Goal: Book appointment/travel/reservation

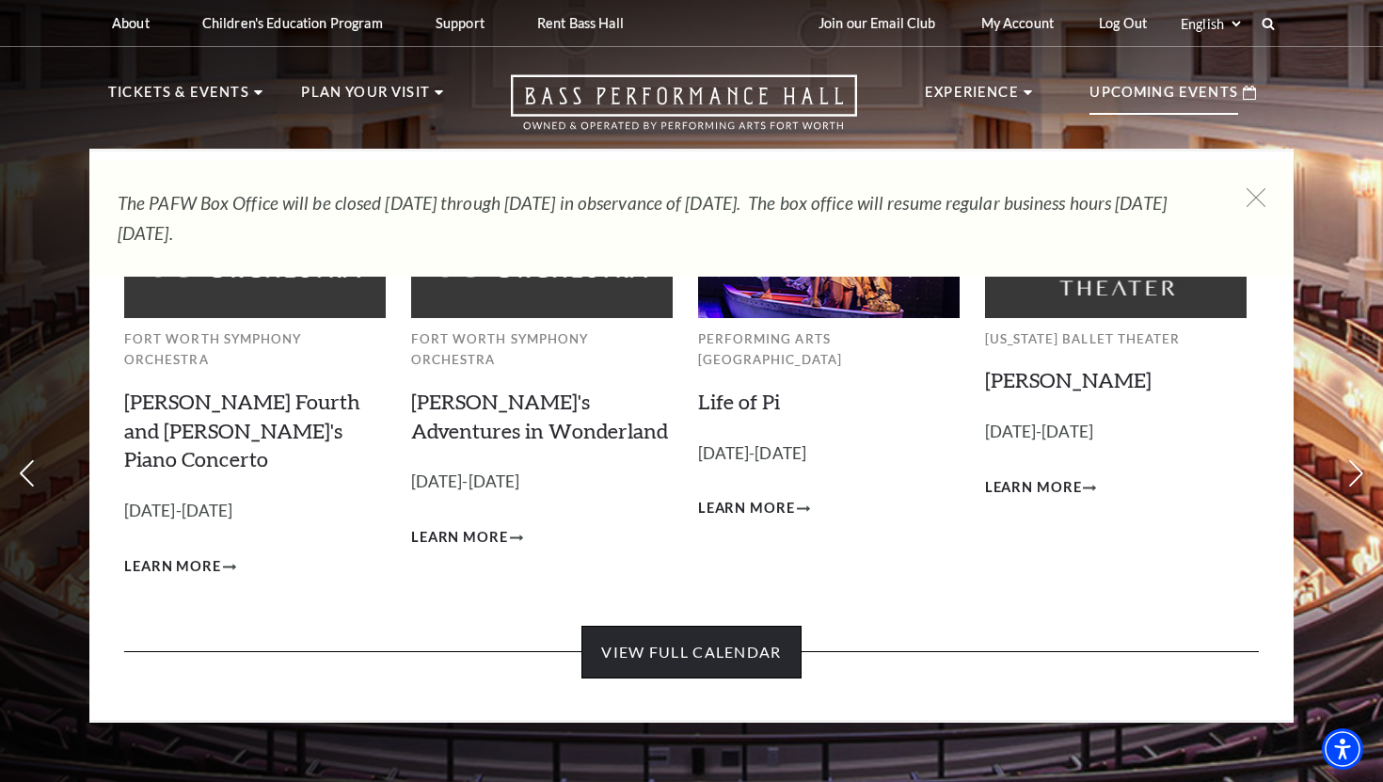
click at [719, 626] on link "View Full Calendar" at bounding box center [690, 652] width 219 height 53
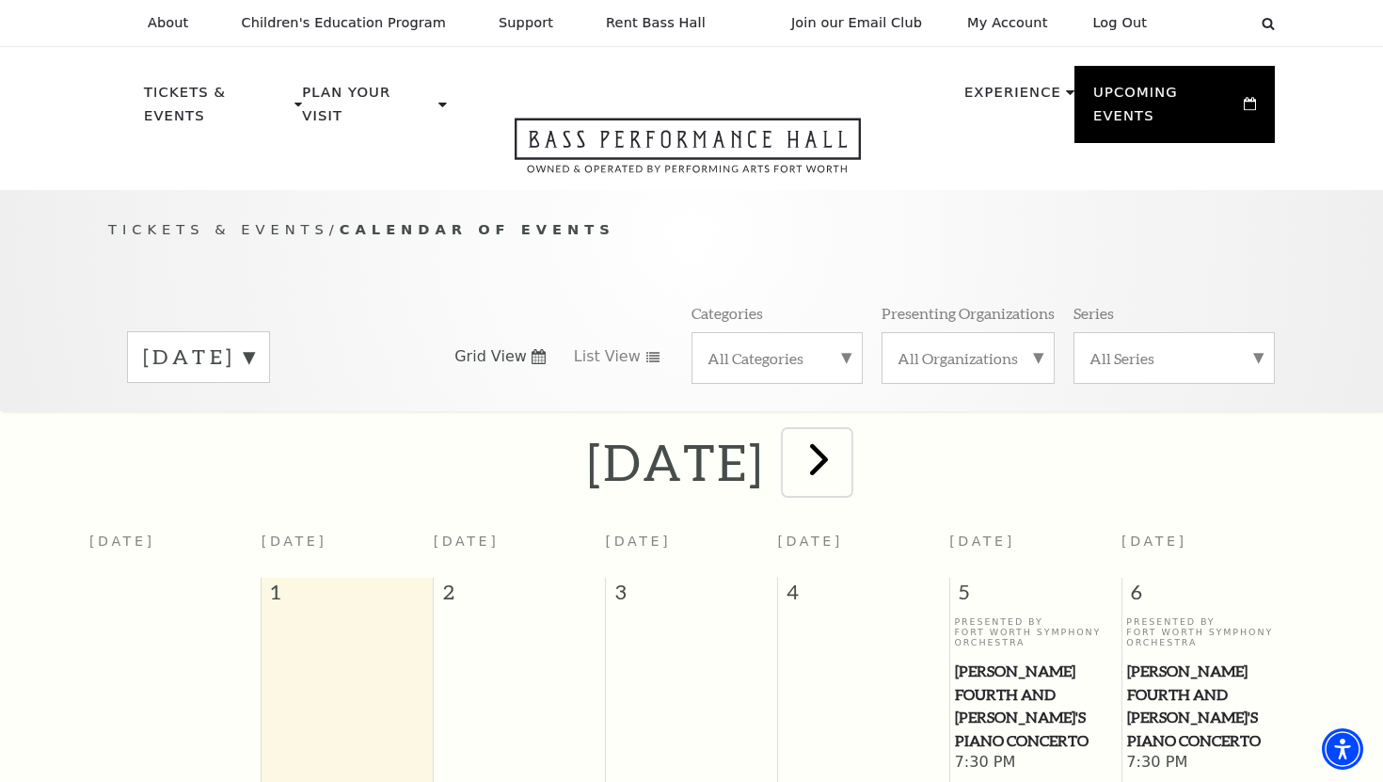
click at [846, 441] on span "next" at bounding box center [819, 459] width 54 height 54
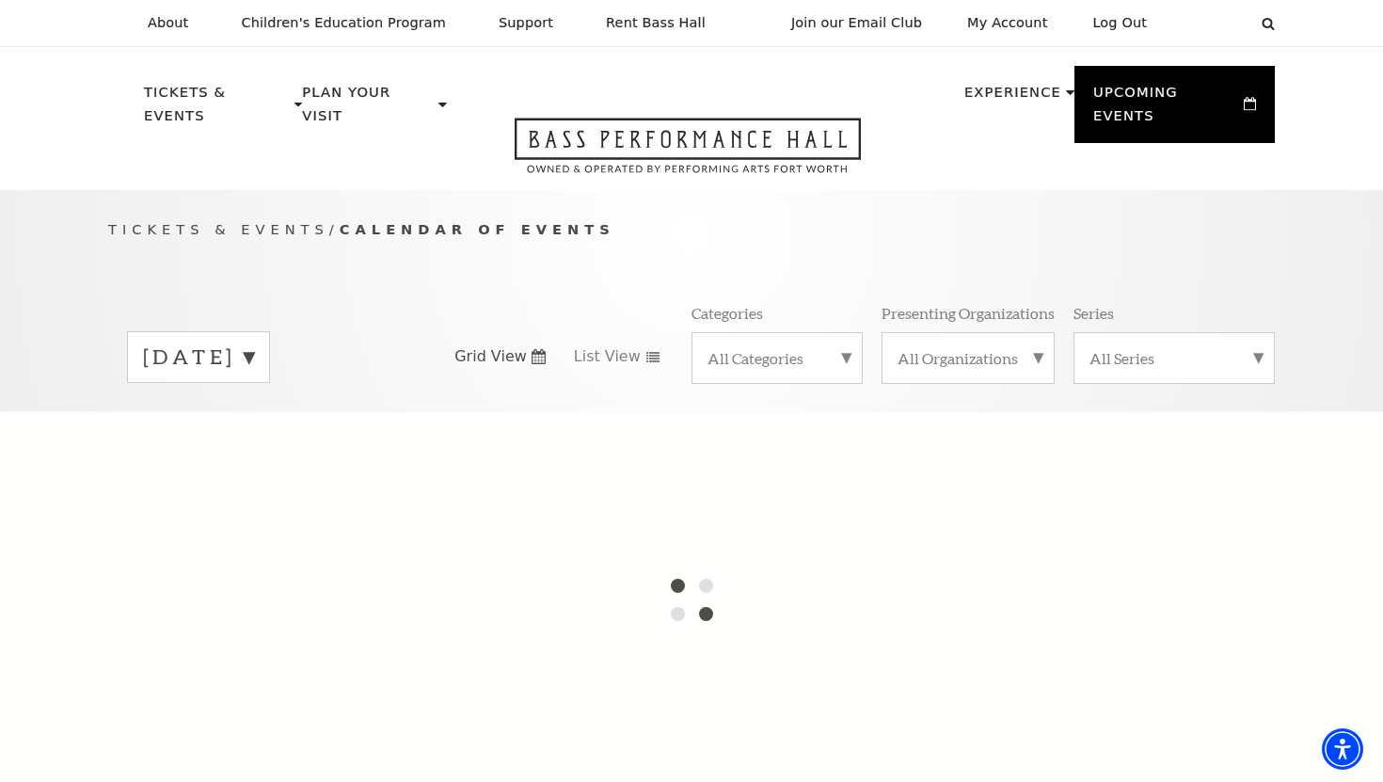
click at [254, 342] on label "[DATE]" at bounding box center [198, 356] width 111 height 29
click at [268, 411] on div at bounding box center [691, 599] width 1383 height 376
click at [279, 462] on div at bounding box center [691, 599] width 1383 height 376
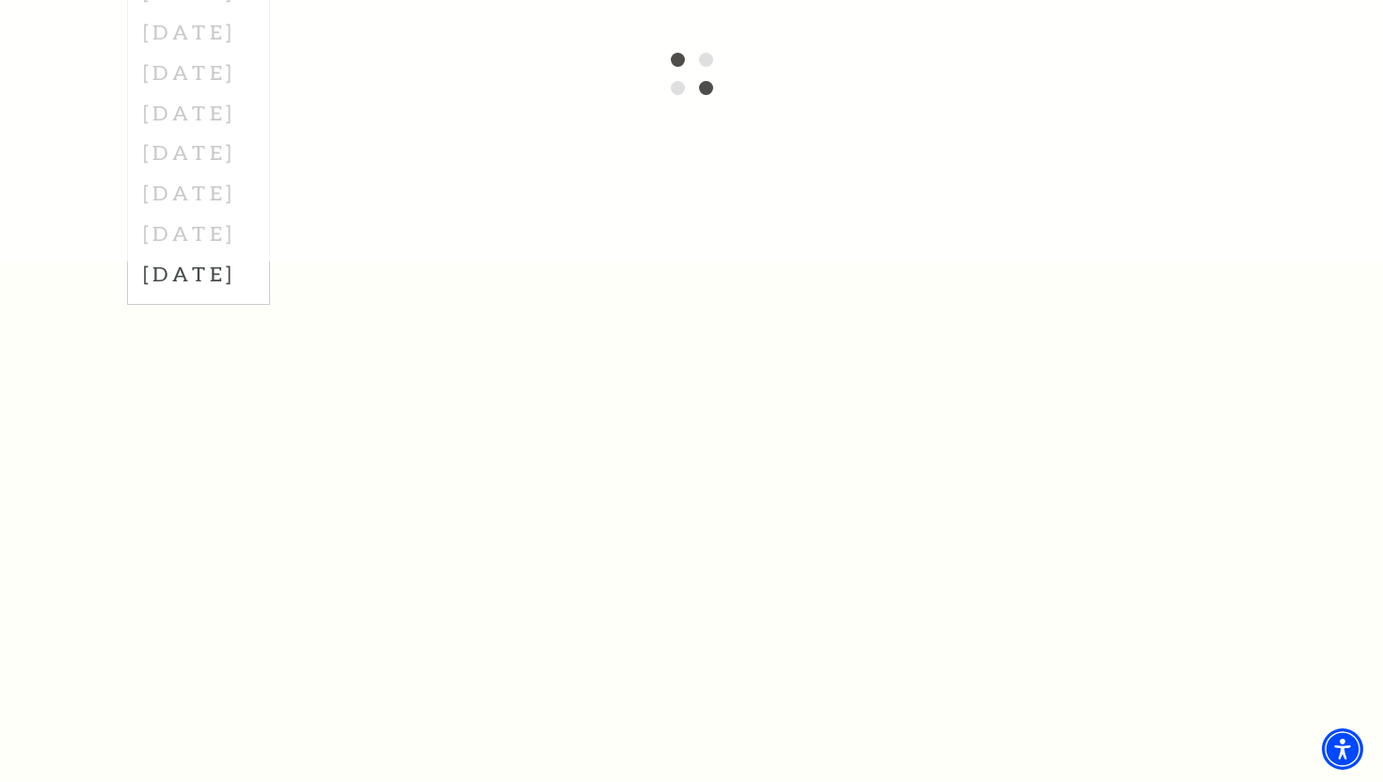
scroll to position [216, 0]
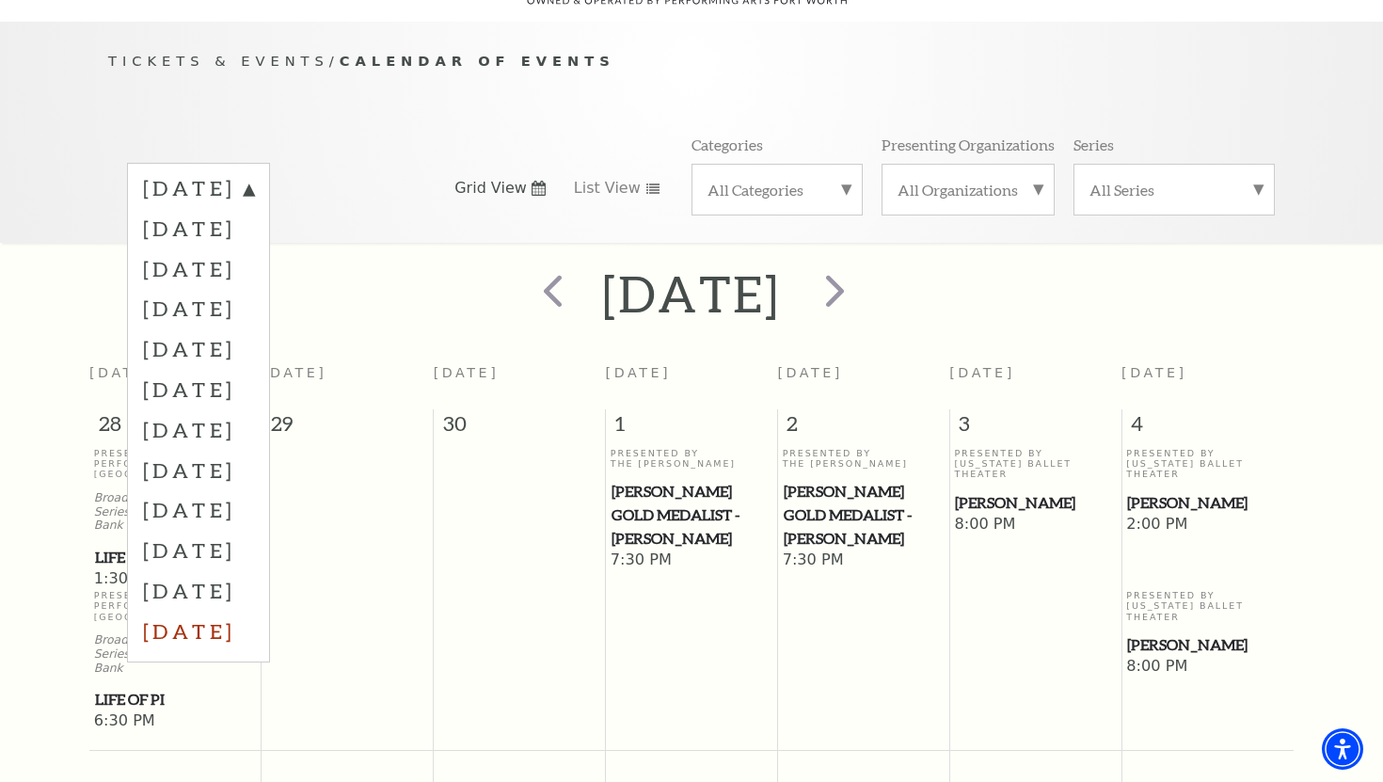
click at [270, 550] on div "[DATE] [DATE] [DATE] [DATE] [DATE] [DATE] [DATE] [DATE] [DATE] [DATE] [DATE] [D…" at bounding box center [198, 413] width 143 height 500
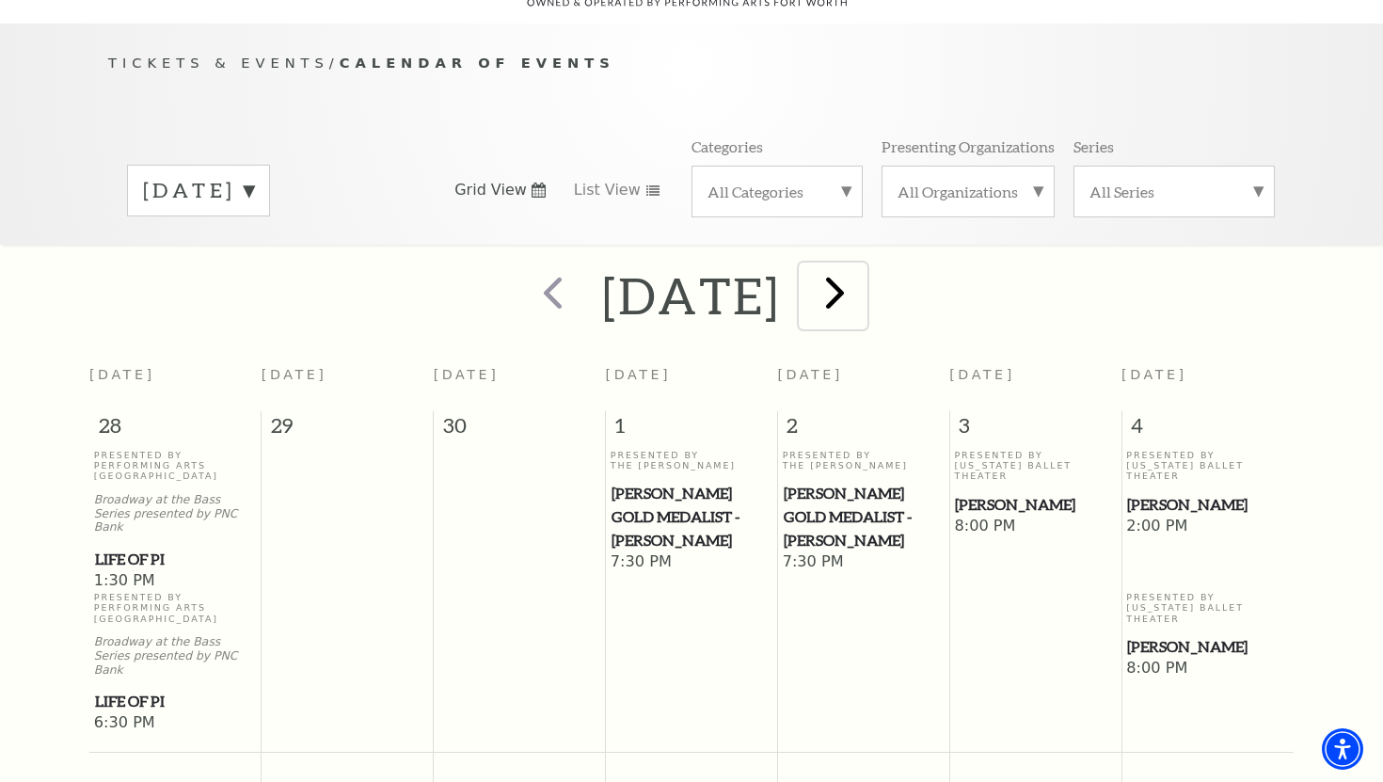
click at [862, 284] on span "next" at bounding box center [835, 292] width 54 height 54
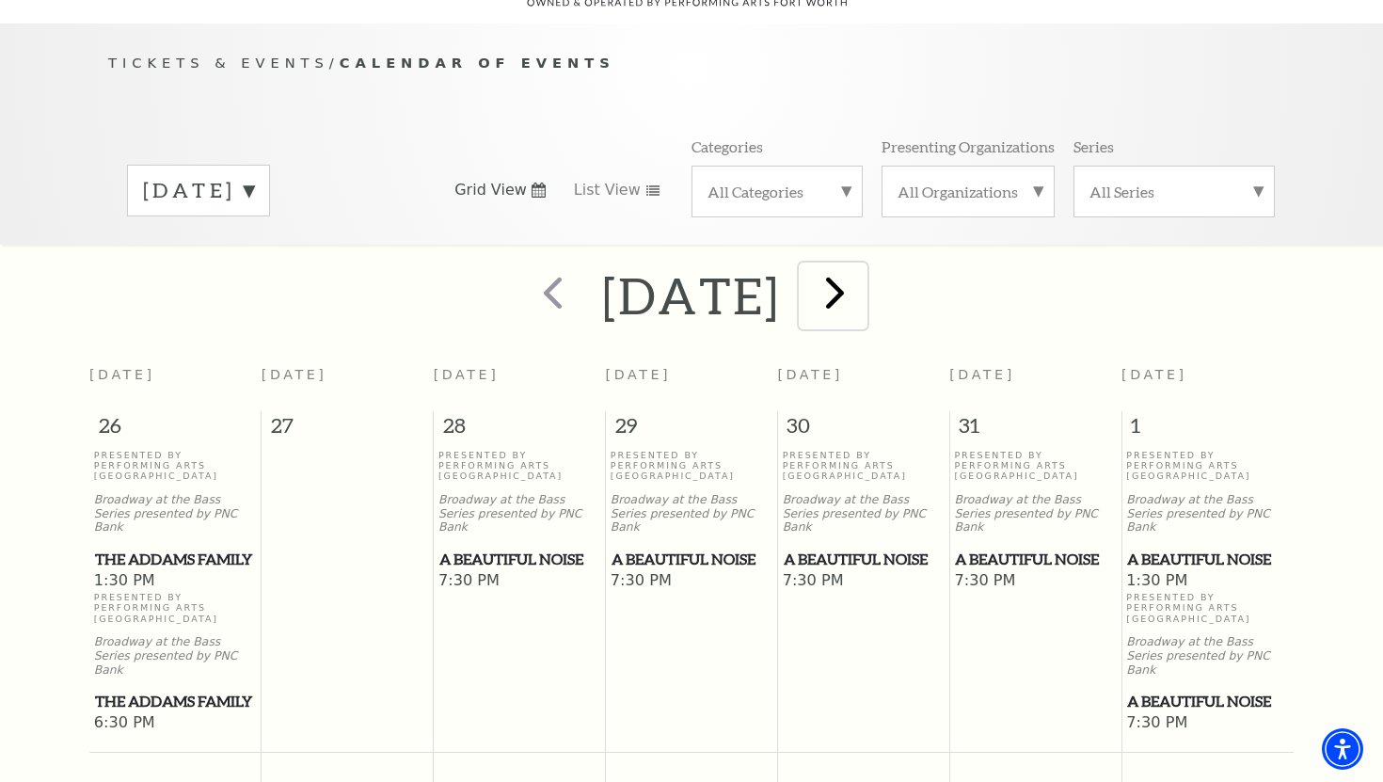
click at [862, 285] on span "next" at bounding box center [835, 292] width 54 height 54
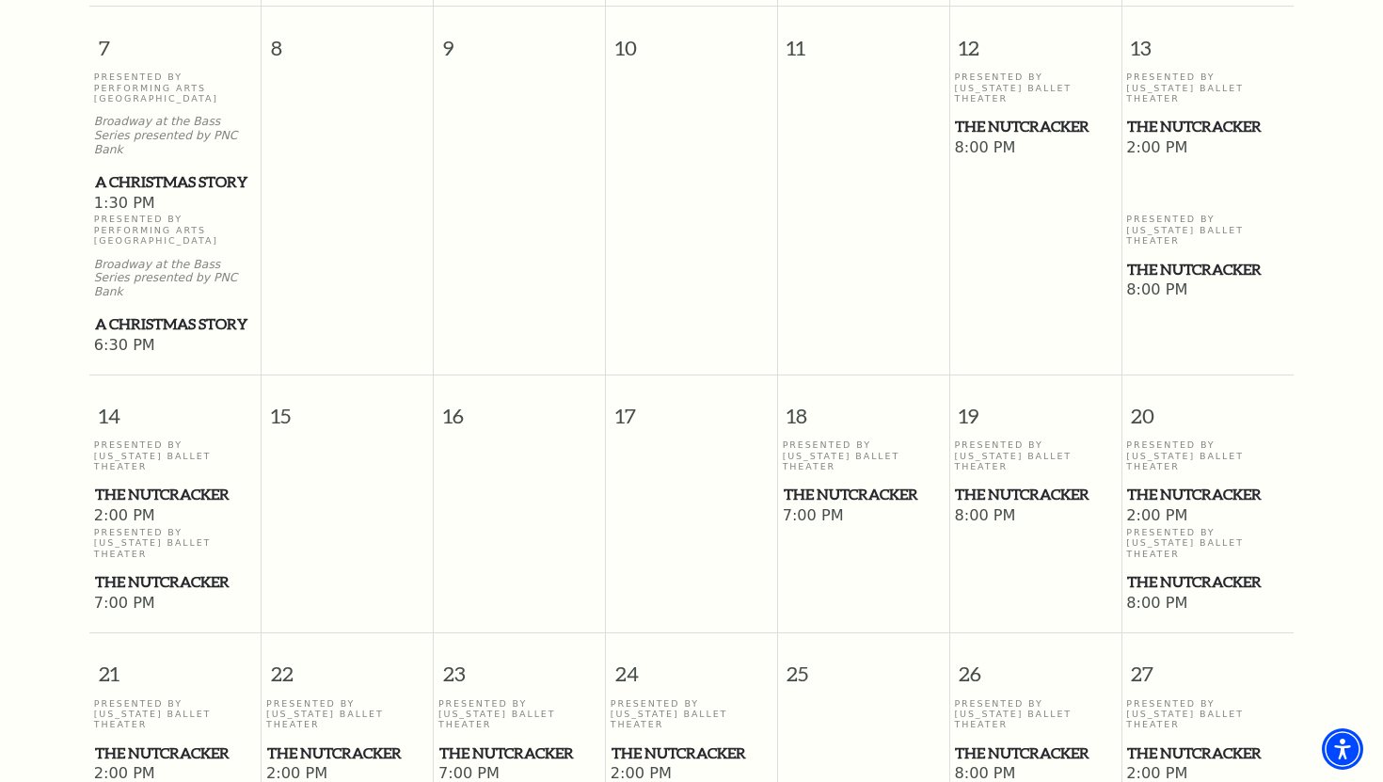
scroll to position [964, 0]
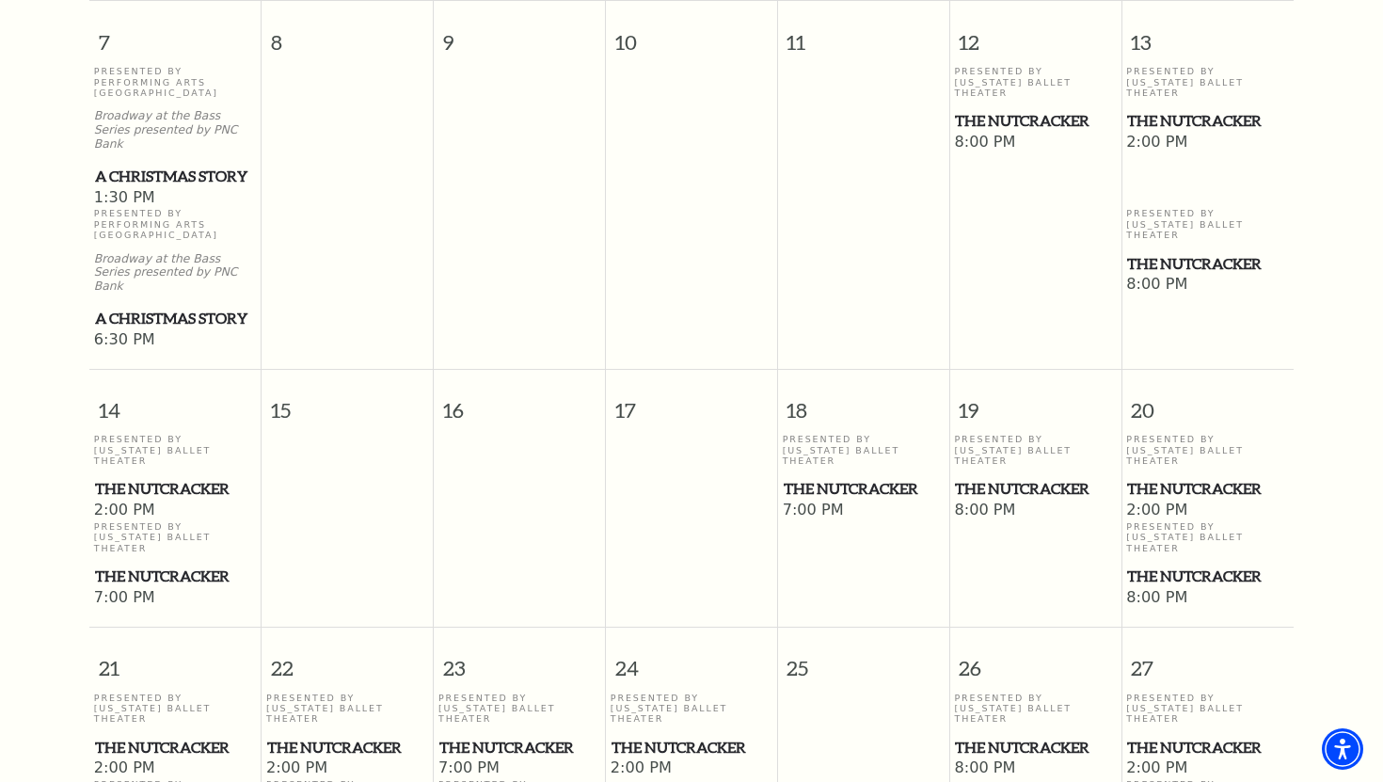
click at [858, 477] on span "The Nutcracker" at bounding box center [864, 489] width 160 height 24
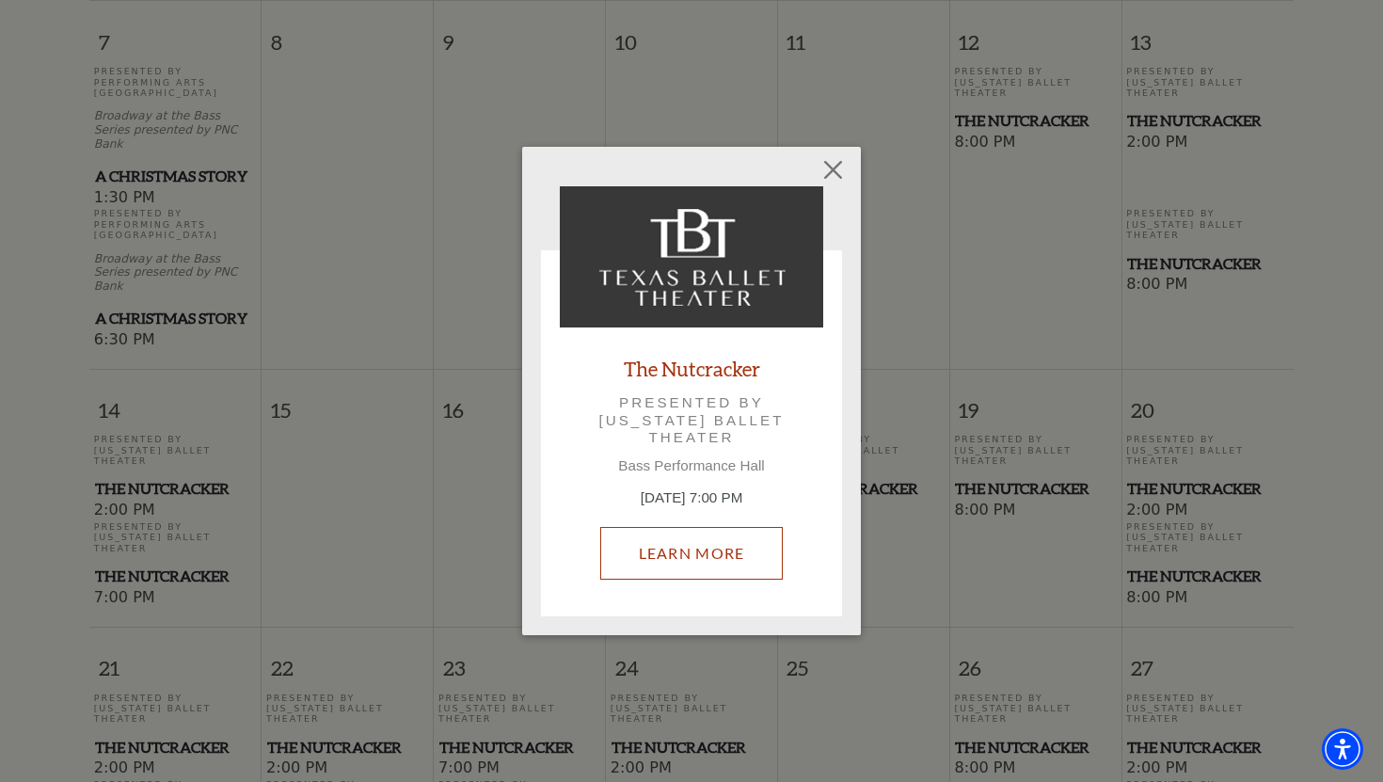
click at [685, 565] on link "Learn More" at bounding box center [691, 553] width 183 height 53
